Goal: Use online tool/utility: Utilize a website feature to perform a specific function

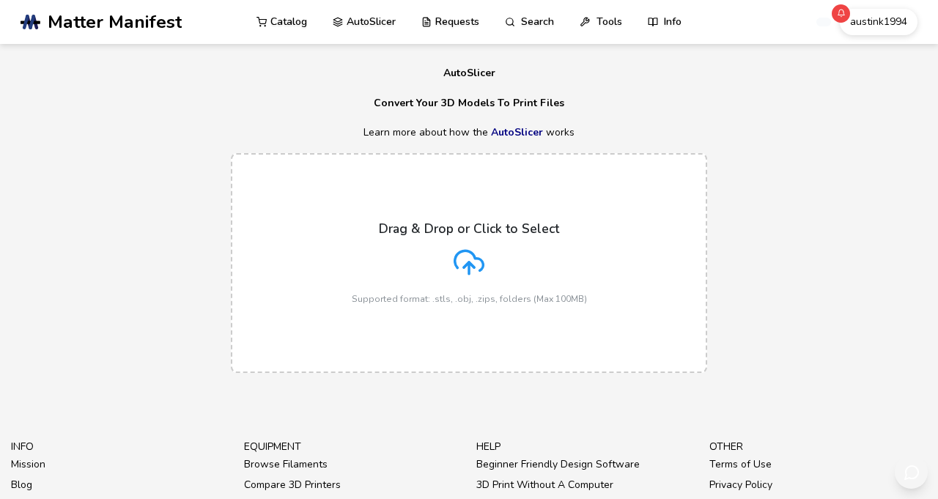
click at [462, 304] on div "Drag & Drop or Click to Select Supported format: .stls, .obj, .zips, folders (M…" at bounding box center [469, 262] width 235 height 83
click at [0, 0] on input "Drag & Drop or Click to Select Supported format: .stls, .obj, .zips, folders (M…" at bounding box center [0, 0] width 0 height 0
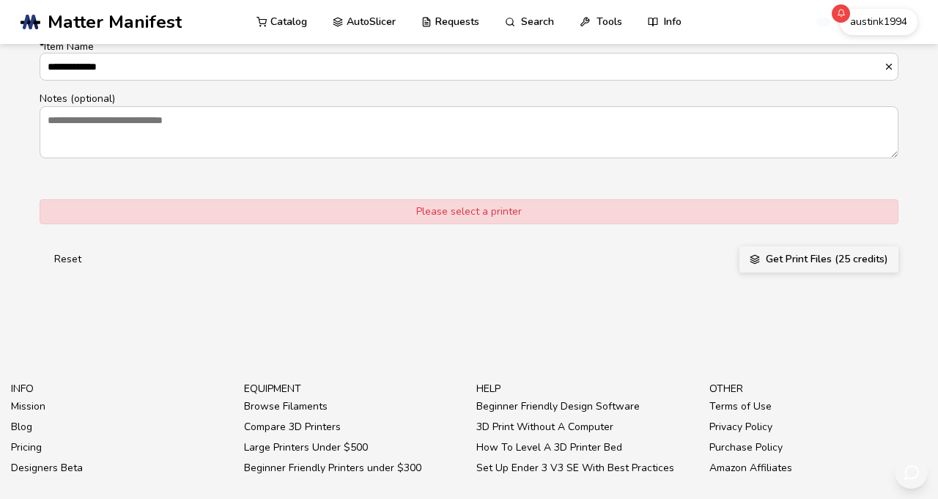
scroll to position [1060, 0]
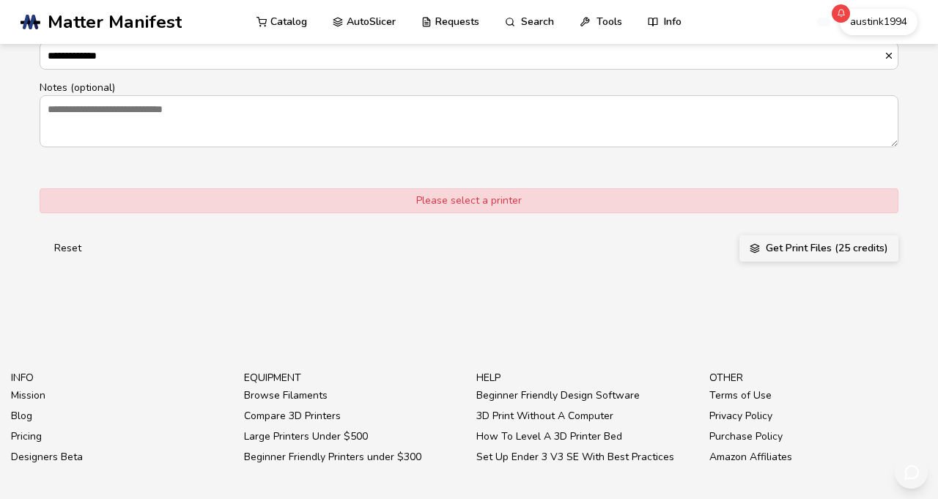
type input "**********"
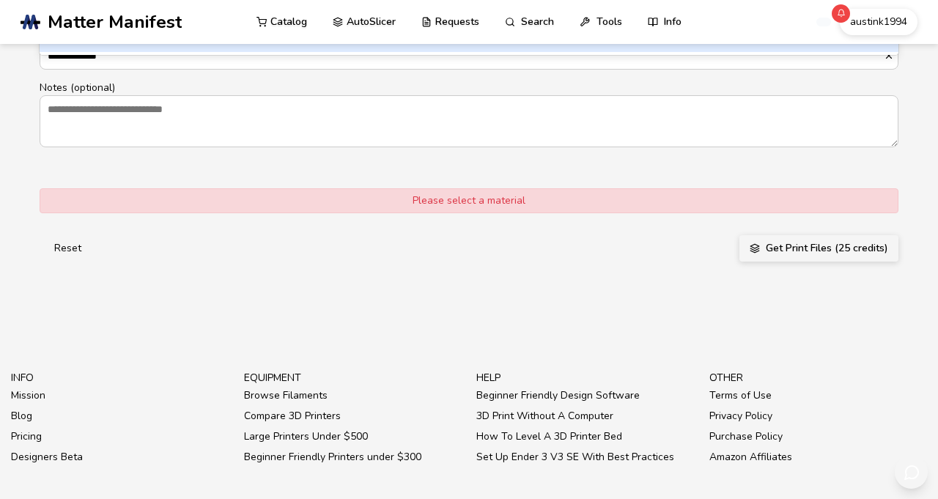
click at [385, 13] on div at bounding box center [455, 6] width 815 height 15
click at [353, 52] on div "PLA" at bounding box center [469, 40] width 859 height 23
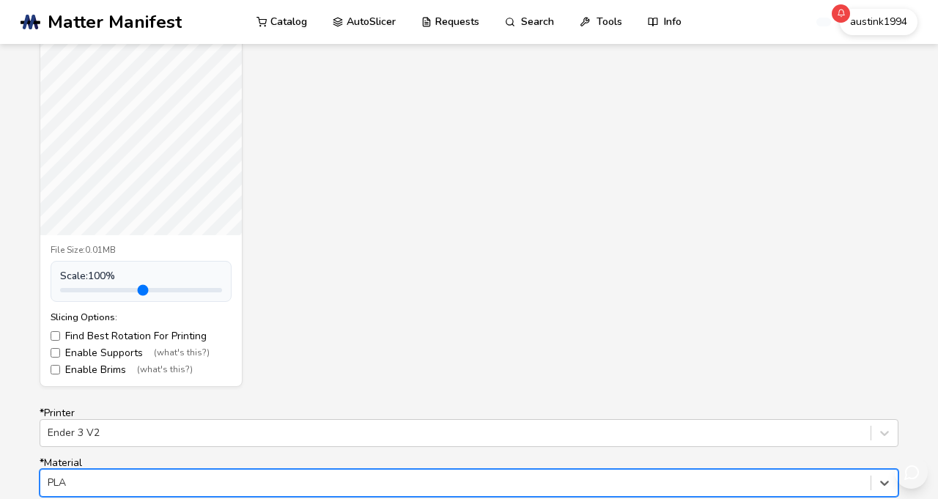
scroll to position [581, 0]
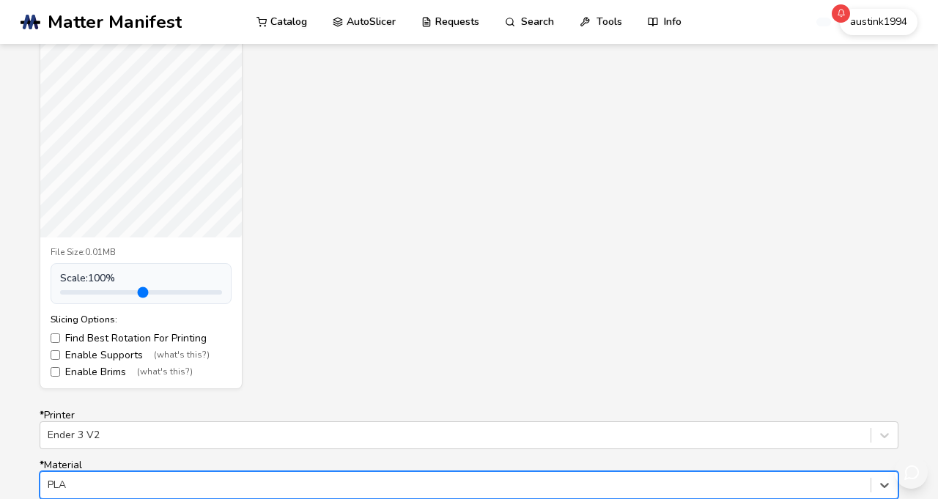
click at [230, 27] on button "Remove model" at bounding box center [221, 17] width 21 height 21
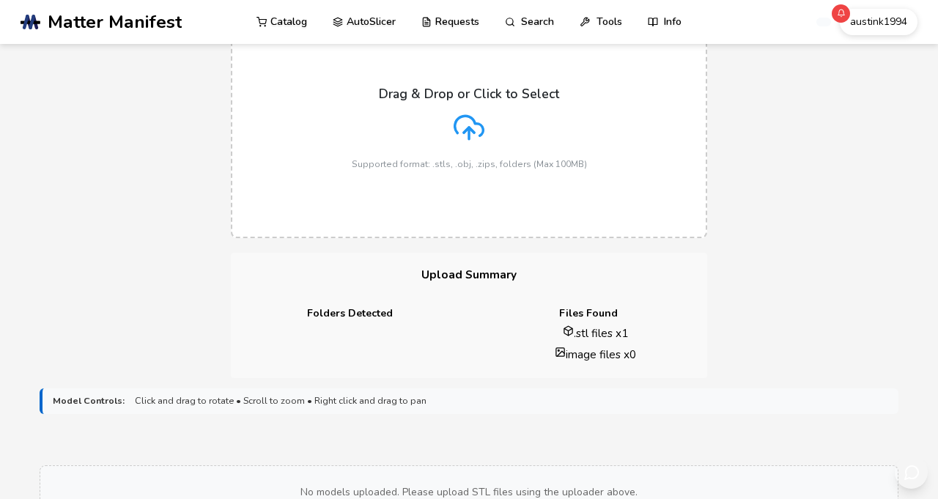
scroll to position [5, 0]
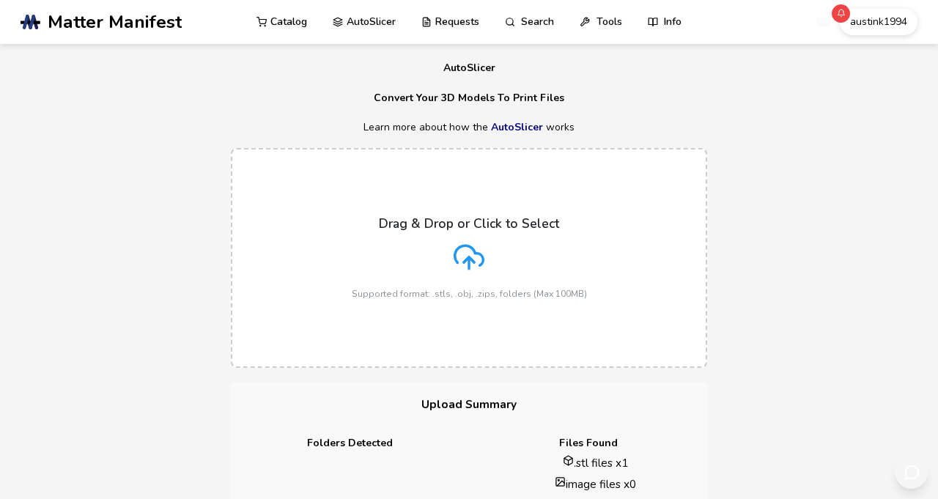
click at [508, 299] on div "Drag & Drop or Click to Select Supported format: .stls, .obj, .zips, folders (M…" at bounding box center [469, 257] width 235 height 83
click at [0, 0] on input "Drag & Drop or Click to Select Supported format: .stls, .obj, .zips, folders (M…" at bounding box center [0, 0] width 0 height 0
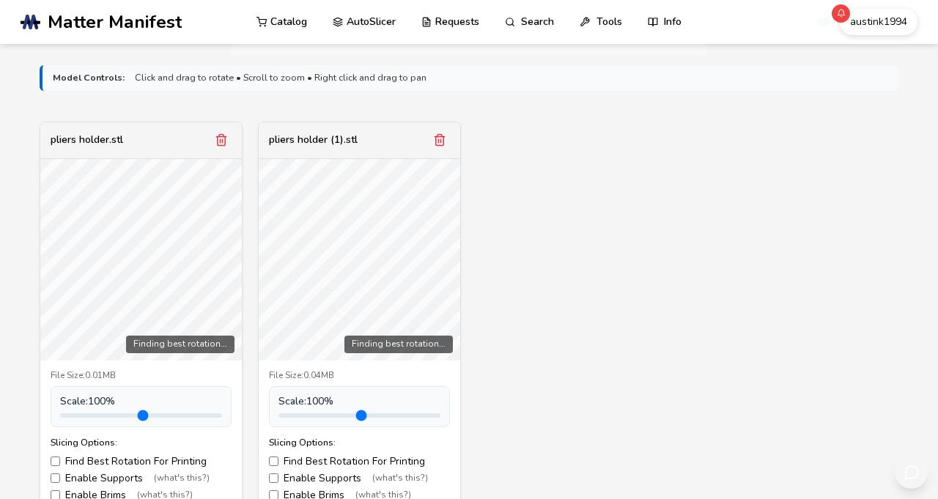
scroll to position [571, 0]
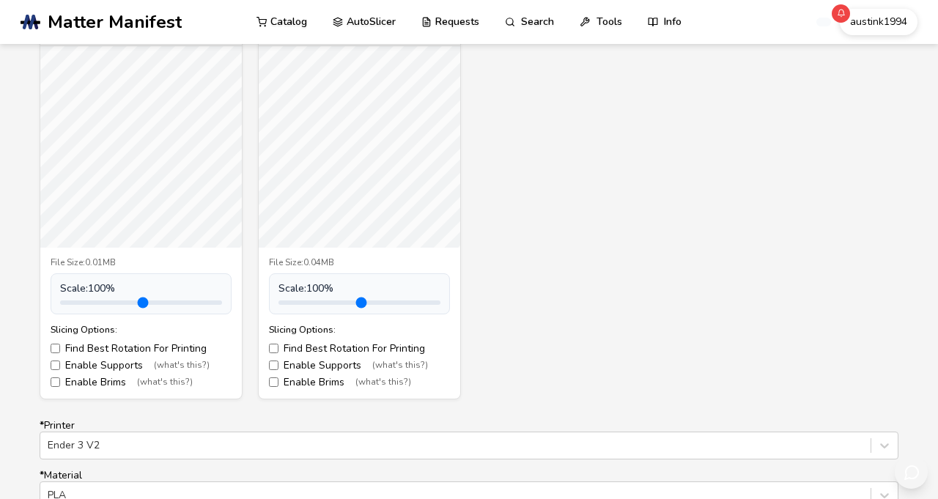
click at [220, 34] on icon "Remove model" at bounding box center [221, 27] width 13 height 13
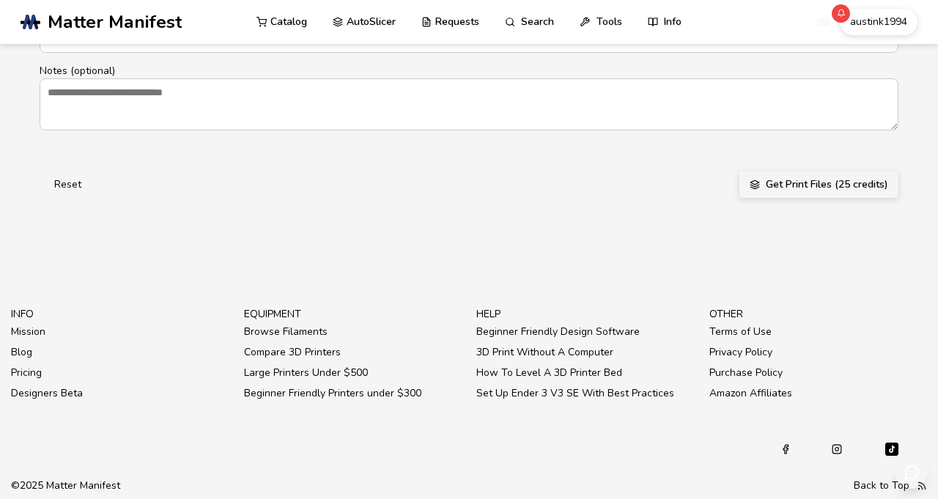
scroll to position [1187, 1]
click at [876, 198] on button "Get Print Files (25 credits)" at bounding box center [818, 184] width 159 height 26
click at [797, 198] on button "Get Print Files (25 credits)" at bounding box center [818, 184] width 159 height 26
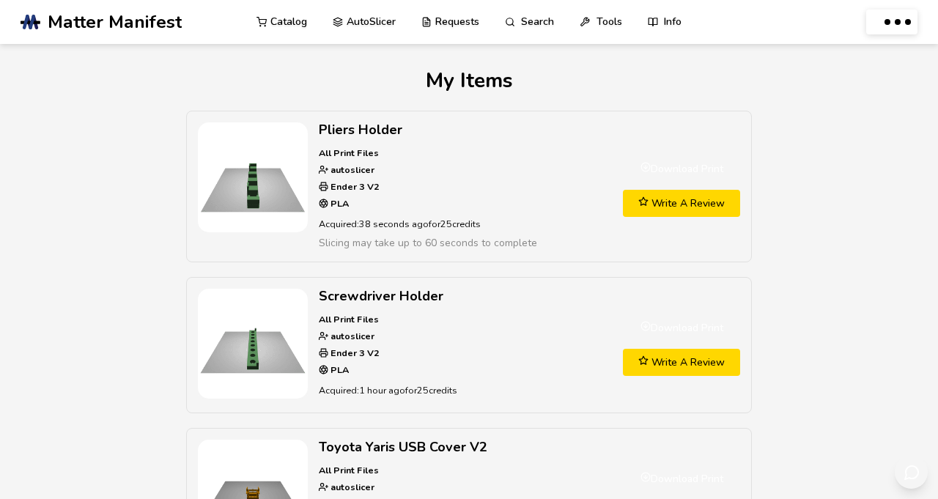
click at [655, 168] on link "Download Print" at bounding box center [681, 168] width 117 height 27
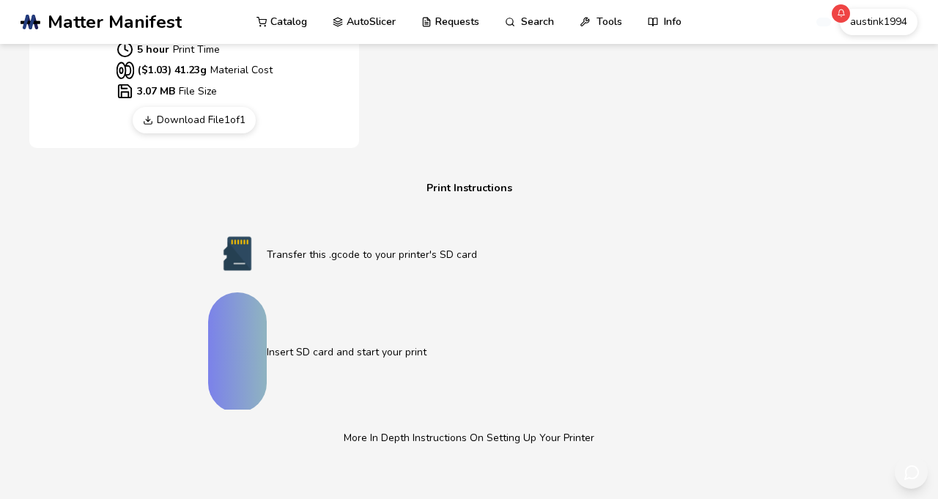
scroll to position [768, 0]
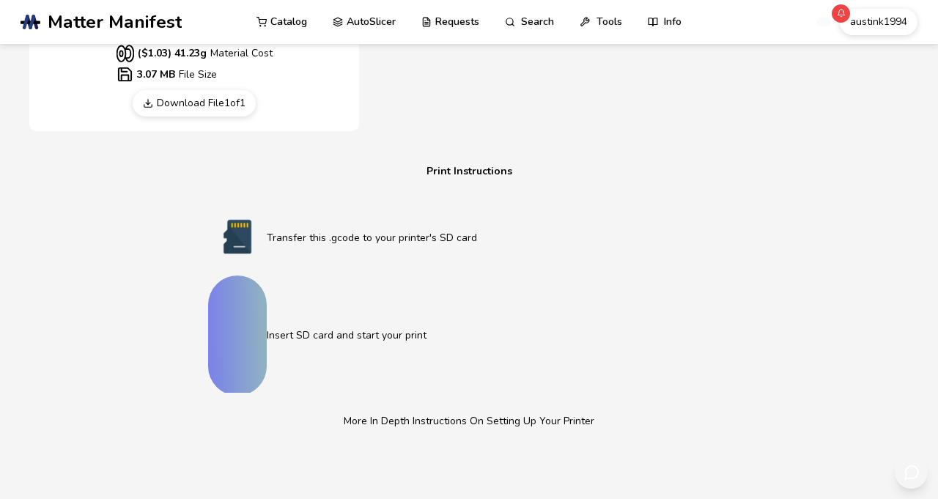
click at [234, 116] on link "Download File 1 of 1" at bounding box center [194, 103] width 123 height 26
